Goal: Task Accomplishment & Management: Complete application form

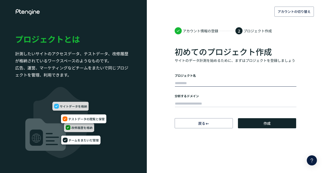
click at [204, 85] on input "text" at bounding box center [235, 83] width 121 height 7
type input "**********"
click at [205, 101] on input "text" at bounding box center [235, 103] width 121 height 7
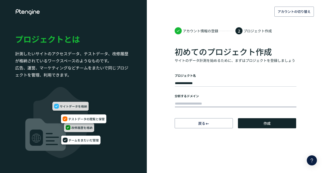
click at [209, 103] on input "text" at bounding box center [235, 103] width 121 height 7
paste input "**********"
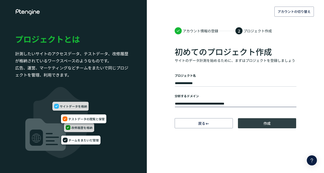
type input "**********"
click at [263, 121] on span "作成" at bounding box center [266, 123] width 7 height 10
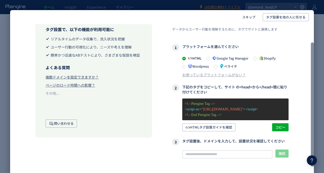
scroll to position [3, 0]
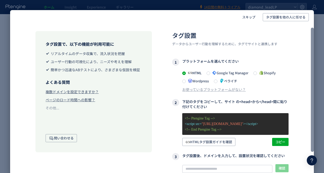
drag, startPoint x: 311, startPoint y: 66, endPoint x: 308, endPoint y: 69, distance: 4.5
click at [310, 69] on div at bounding box center [311, 90] width 3 height 124
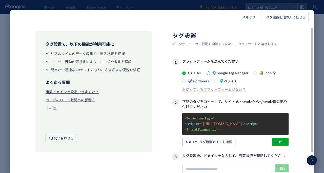
click at [209, 74] on span at bounding box center [208, 74] width 4 height 4
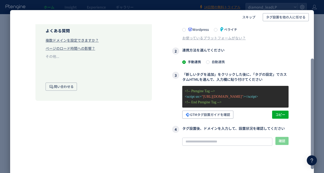
scroll to position [61, 0]
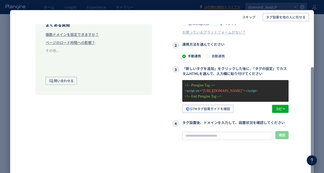
drag, startPoint x: 312, startPoint y: 88, endPoint x: 308, endPoint y: 129, distance: 40.9
click at [310, 129] on div at bounding box center [311, 122] width 3 height 111
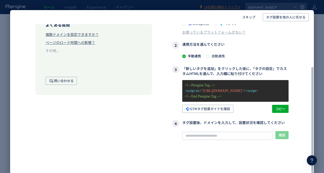
click at [252, 114] on div "タグ設置 データからユーザー行動を理解するために、タグでサイトと連携します 1 プラットフォームを選んでください HTML Google Tag Manage…" at bounding box center [230, 79] width 116 height 211
click at [277, 107] on span "コピー" at bounding box center [280, 109] width 10 height 8
